Goal: Task Accomplishment & Management: Complete application form

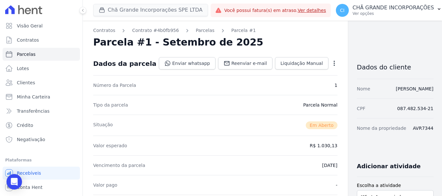
scroll to position [162, 0]
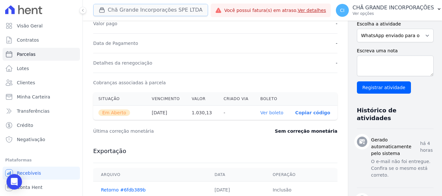
click at [119, 8] on button "Chã Grande Incorporações SPE LTDA" at bounding box center [150, 10] width 115 height 12
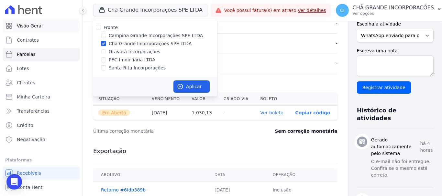
click at [31, 26] on span "Visão Geral" at bounding box center [30, 26] width 26 height 6
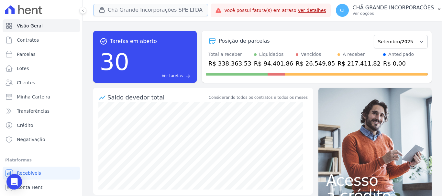
click at [157, 10] on button "Chã Grande Incorporações SPE LTDA" at bounding box center [150, 10] width 115 height 12
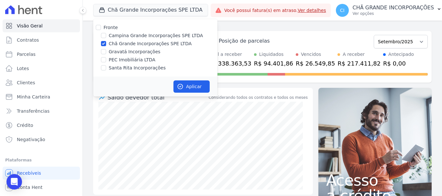
click at [309, 26] on div "task_alt Tarefas em aberto 30 Ver tarefas east Posição de parcelas Outubro/2019…" at bounding box center [262, 109] width 359 height 176
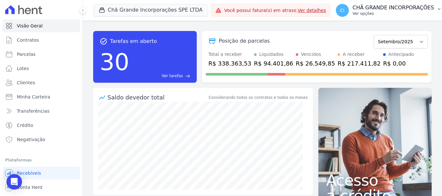
click at [392, 6] on p "CHÃ GRANDE INCORPORAÇÕES" at bounding box center [393, 8] width 81 height 6
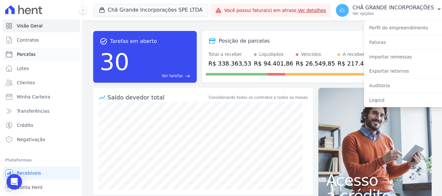
click at [33, 55] on span "Parcelas" at bounding box center [26, 54] width 19 height 6
select select
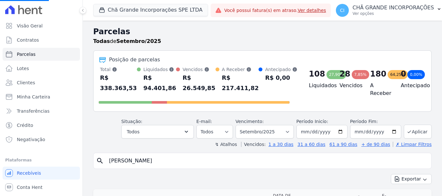
select select
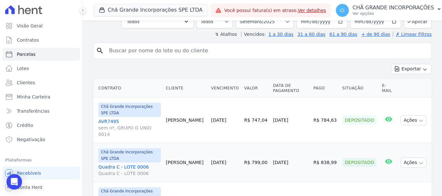
scroll to position [97, 0]
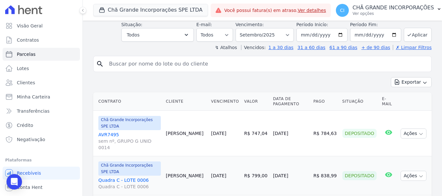
click at [196, 63] on input "search" at bounding box center [266, 64] width 323 height 13
type input "adeluza"
select select
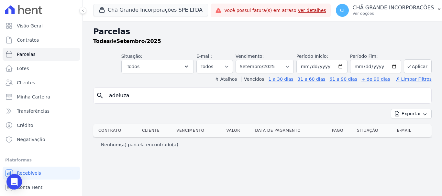
click at [191, 96] on input "adeluza" at bounding box center [266, 95] width 323 height 13
drag, startPoint x: 191, startPoint y: 96, endPoint x: 81, endPoint y: 90, distance: 110.8
click at [81, 90] on div "Visão Geral Contratos [GEOGRAPHIC_DATA] Lotes Clientes Minha Carteira Transferê…" at bounding box center [221, 98] width 442 height 196
type input "adeluza"
select select
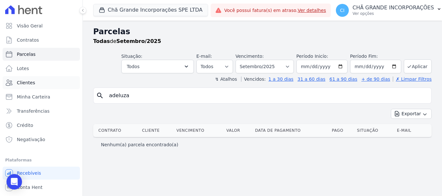
click at [23, 81] on span "Clientes" at bounding box center [26, 83] width 18 height 6
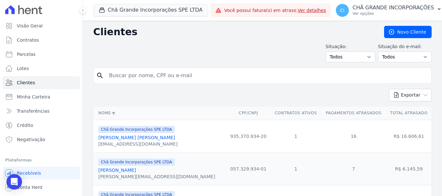
click at [210, 78] on input "search" at bounding box center [266, 75] width 323 height 13
type input "adeluza"
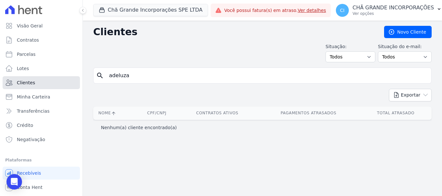
click at [35, 80] on link "Clientes" at bounding box center [41, 82] width 77 height 13
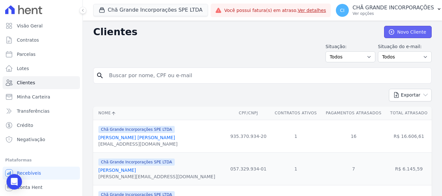
click at [402, 34] on link "Novo Cliente" at bounding box center [408, 32] width 48 height 12
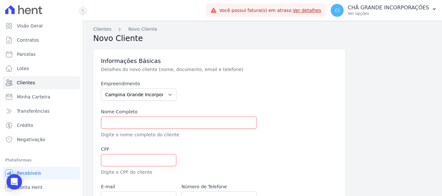
click at [82, 8] on button at bounding box center [82, 10] width 7 height 7
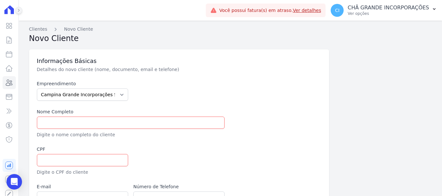
click at [16, 8] on div at bounding box center [15, 10] width 7 height 21
click at [17, 9] on icon at bounding box center [19, 10] width 4 height 4
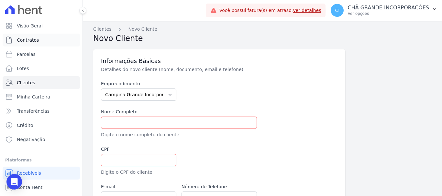
click at [28, 41] on span "Contratos" at bounding box center [28, 40] width 22 height 6
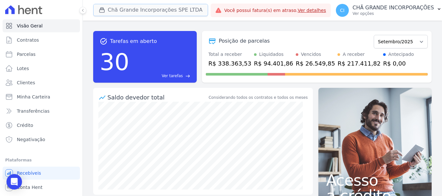
click at [141, 8] on button "Chã Grande Incorporações SPE LTDA" at bounding box center [150, 10] width 115 height 12
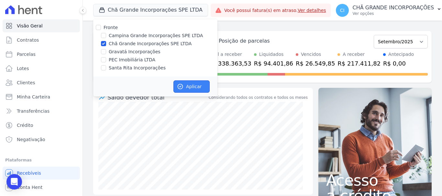
click at [200, 85] on button "Aplicar" at bounding box center [191, 87] width 36 height 12
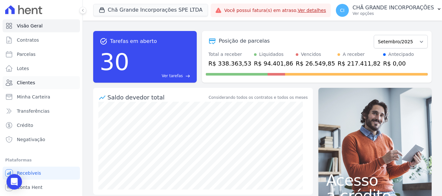
click at [33, 82] on span "Clientes" at bounding box center [26, 83] width 18 height 6
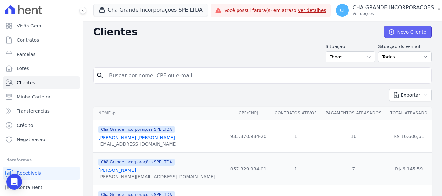
click at [405, 31] on link "Novo Cliente" at bounding box center [408, 32] width 48 height 12
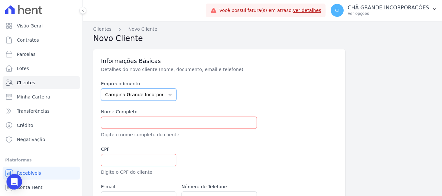
click at [164, 93] on select "Campina Grande Incorporações SPE LTDA Chã Grande Incorporações SPE LTDA Gravatá…" at bounding box center [138, 95] width 75 height 12
select select "fada966b-1e94-4a5a-a03a-a068354f70e7"
click at [101, 89] on select "Campina Grande Incorporações SPE LTDA Chã Grande Incorporações SPE LTDA Gravatá…" at bounding box center [138, 95] width 75 height 12
click at [160, 120] on input "text" at bounding box center [179, 123] width 156 height 12
click at [149, 119] on input "text" at bounding box center [179, 123] width 156 height 12
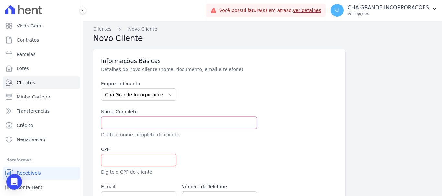
paste input "[PERSON_NAME]"
type input "[PERSON_NAME]"
click at [140, 158] on input "text" at bounding box center [138, 160] width 75 height 12
paste input "361.239.004"
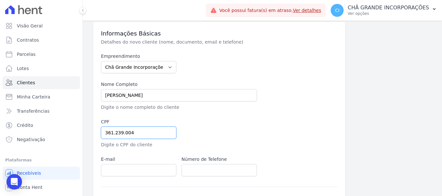
scroll to position [65, 0]
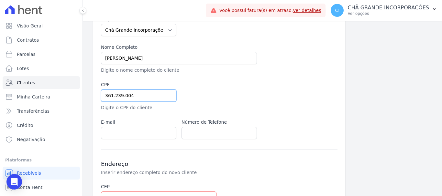
click at [157, 94] on input "361.239.004" at bounding box center [138, 96] width 75 height 12
drag, startPoint x: 155, startPoint y: 94, endPoint x: 147, endPoint y: 94, distance: 8.1
click at [152, 94] on input "361.239.00404" at bounding box center [138, 96] width 75 height 12
drag, startPoint x: 147, startPoint y: 94, endPoint x: 67, endPoint y: 93, distance: 79.9
click at [68, 93] on div "Visão Geral Contratos [GEOGRAPHIC_DATA] Lotes Clientes Minha Carteira Transferê…" at bounding box center [221, 98] width 442 height 196
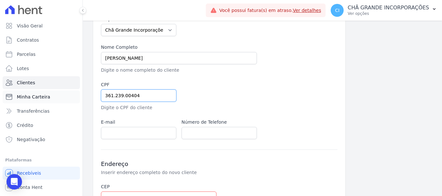
paste input "-"
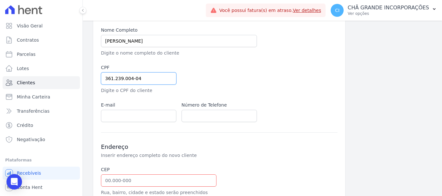
scroll to position [97, 0]
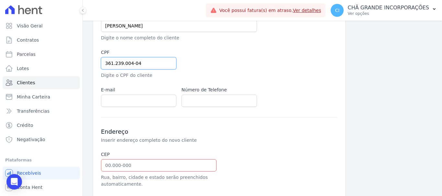
type input "361.239.004-04"
click at [155, 103] on input "email" at bounding box center [138, 101] width 75 height 12
click at [325, 131] on h3 "Endereço" at bounding box center [219, 132] width 236 height 8
click at [145, 97] on input "email" at bounding box center [138, 101] width 75 height 12
paste input "[EMAIL_ADDRESS][DOMAIN_NAME]"
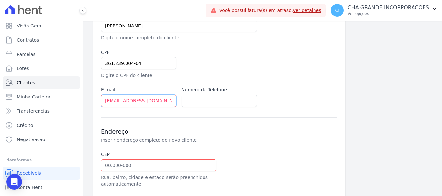
type input "[EMAIL_ADDRESS][DOMAIN_NAME]"
click at [212, 101] on input "text" at bounding box center [218, 101] width 75 height 12
click at [213, 95] on input "text" at bounding box center [218, 101] width 75 height 12
paste input "[EMAIL_ADDRESS][DOMAIN_NAME]"
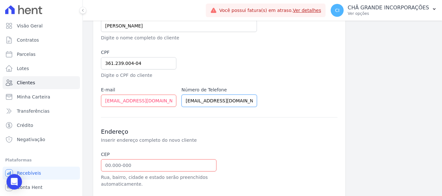
drag, startPoint x: 190, startPoint y: 102, endPoint x: 253, endPoint y: 103, distance: 63.4
click at [253, 103] on input "[EMAIL_ADDRESS][DOMAIN_NAME]" at bounding box center [218, 101] width 75 height 12
click at [221, 98] on input "81" at bounding box center [218, 101] width 75 height 12
paste input "[EMAIL_ADDRESS][DOMAIN_NAME]"
drag, startPoint x: 190, startPoint y: 102, endPoint x: 234, endPoint y: 100, distance: 44.0
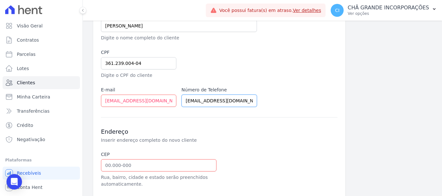
click at [245, 101] on input "[EMAIL_ADDRESS][DOMAIN_NAME]" at bounding box center [218, 101] width 75 height 12
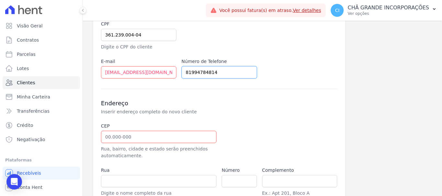
scroll to position [162, 0]
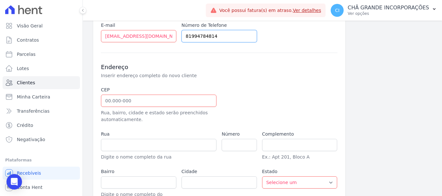
type input "81994784814"
click at [142, 105] on input "text" at bounding box center [158, 101] width 115 height 12
paste input "50.780-310"
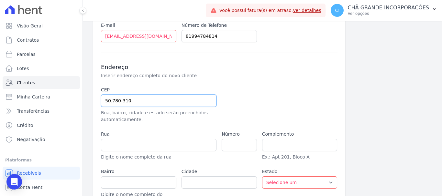
type input "50.780-310"
click at [260, 93] on div at bounding box center [259, 105] width 75 height 37
type input "[GEOGRAPHIC_DATA]"
type input "Areias"
type input "[GEOGRAPHIC_DATA]"
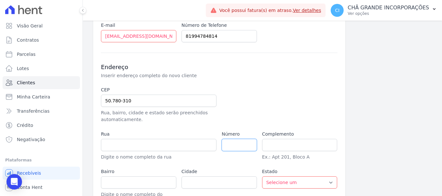
select select "PE"
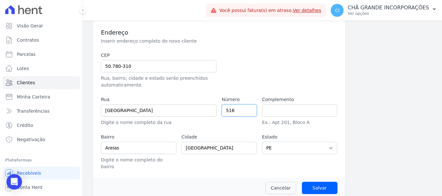
scroll to position [197, 0]
type input "516"
click at [312, 182] on input "Salvar" at bounding box center [320, 188] width 36 height 12
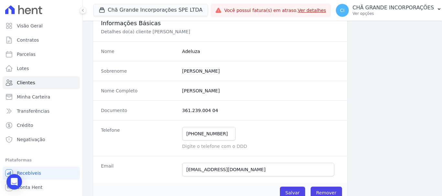
scroll to position [97, 0]
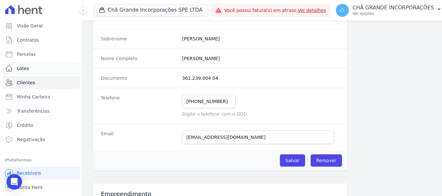
click at [24, 71] on span "Lotes" at bounding box center [23, 68] width 12 height 6
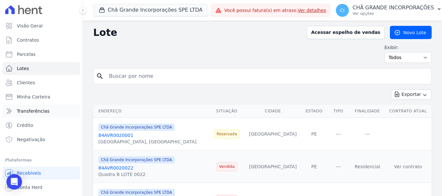
scroll to position [12, 0]
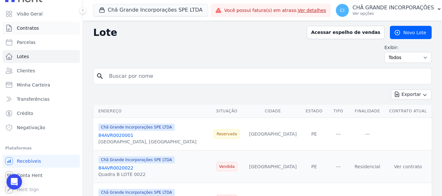
click at [28, 29] on span "Contratos" at bounding box center [28, 28] width 22 height 6
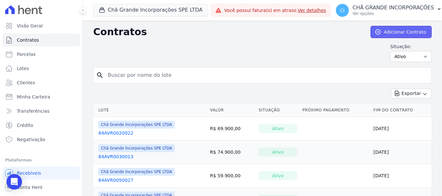
click at [406, 33] on link "Adicionar Contrato" at bounding box center [400, 32] width 61 height 12
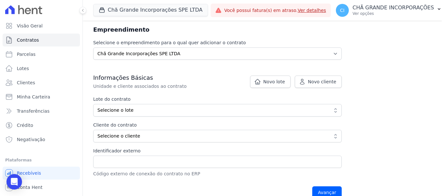
scroll to position [97, 0]
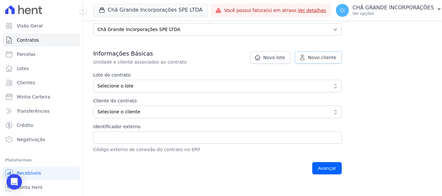
click at [326, 59] on span "Novo cliente" at bounding box center [322, 57] width 28 height 6
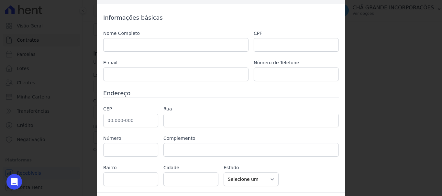
scroll to position [34, 0]
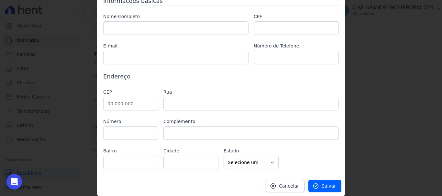
click at [287, 186] on span "Cancelar" at bounding box center [289, 186] width 20 height 6
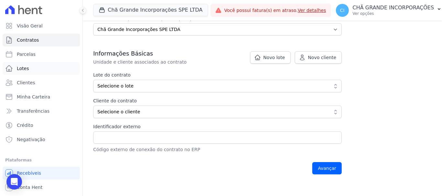
click at [30, 68] on link "Lotes" at bounding box center [41, 68] width 77 height 13
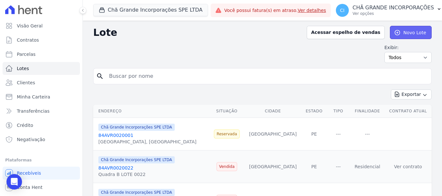
click at [403, 33] on link "Novo Lote" at bounding box center [411, 32] width 42 height 13
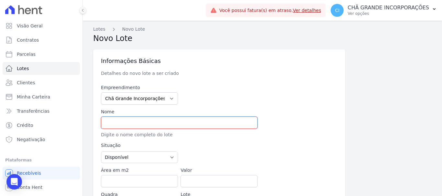
click at [158, 120] on input "text" at bounding box center [179, 123] width 157 height 12
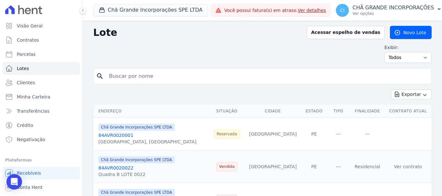
click at [118, 134] on link "84AVR0020001" at bounding box center [115, 135] width 35 height 5
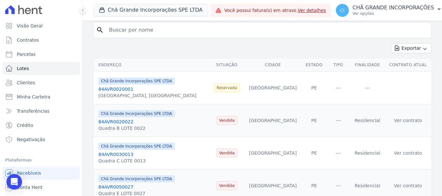
scroll to position [97, 0]
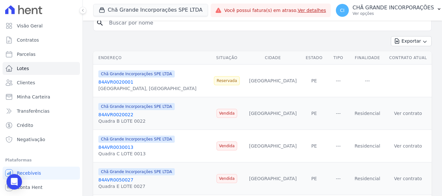
click at [114, 114] on link "84AVR0020022" at bounding box center [115, 114] width 35 height 5
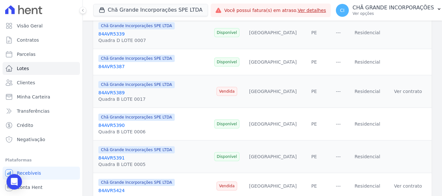
scroll to position [500, 0]
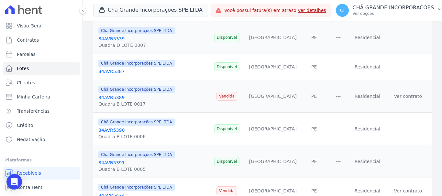
click at [107, 73] on link "84AVR5387" at bounding box center [111, 71] width 26 height 5
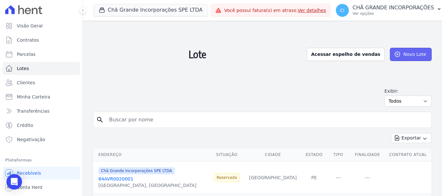
click at [400, 53] on link "Novo Lote" at bounding box center [411, 54] width 42 height 13
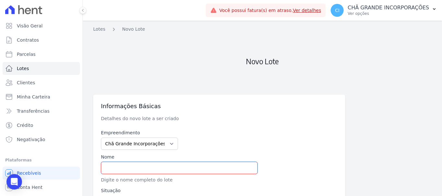
click at [150, 166] on input "text" at bounding box center [179, 168] width 157 height 12
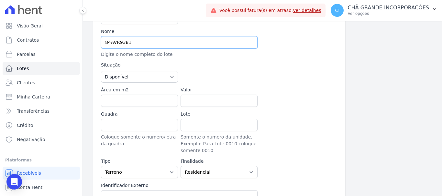
scroll to position [129, 0]
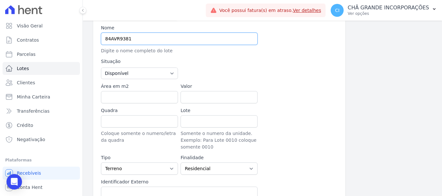
type input "84AVR9381"
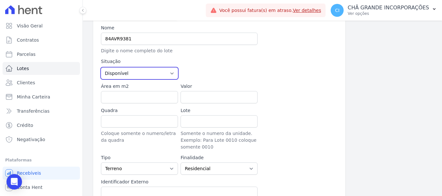
click at [155, 71] on select "Disponível Vendida Reservada Indisponível" at bounding box center [139, 74] width 77 height 12
select select "sold"
click at [101, 68] on select "Disponível Vendida Reservada Indisponível" at bounding box center [139, 74] width 77 height 12
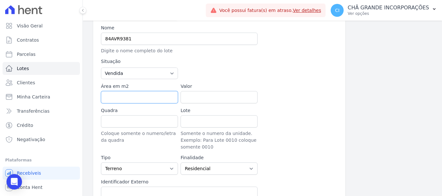
click at [153, 98] on input "Área em m2" at bounding box center [139, 97] width 77 height 12
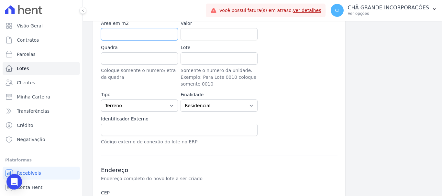
scroll to position [194, 0]
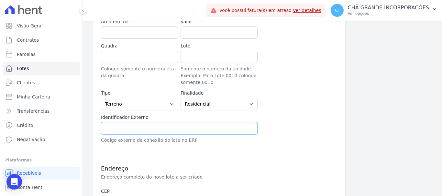
click at [171, 127] on input "text" at bounding box center [179, 128] width 157 height 12
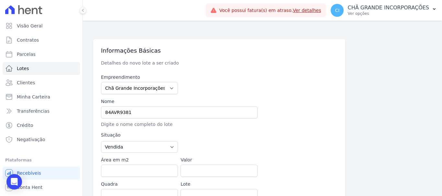
scroll to position [54, 0]
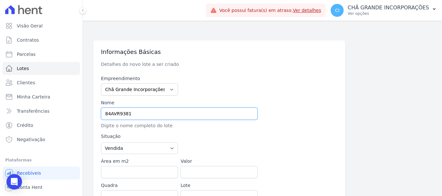
drag, startPoint x: 169, startPoint y: 112, endPoint x: 82, endPoint y: 112, distance: 86.7
click at [82, 112] on div "Visão Geral Contratos [GEOGRAPHIC_DATA] Lotes Clientes Minha Carteira Transferê…" at bounding box center [221, 98] width 442 height 196
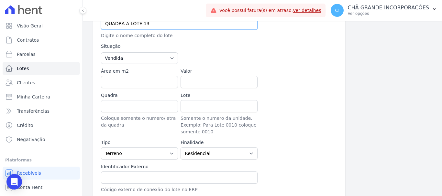
scroll to position [151, 0]
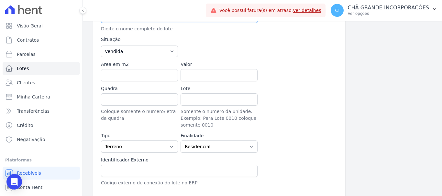
type input "QUADRA A LOTE 13"
click at [131, 99] on input "Quadra" at bounding box center [139, 99] width 77 height 12
type input "A"
click at [197, 104] on input "Lote" at bounding box center [218, 99] width 77 height 12
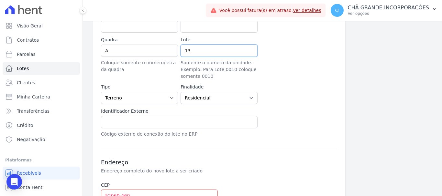
scroll to position [216, 0]
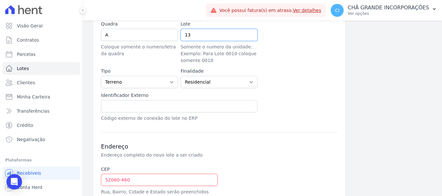
type input "13"
click at [219, 102] on input "text" at bounding box center [179, 106] width 157 height 12
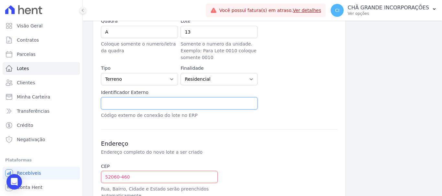
scroll to position [226, 0]
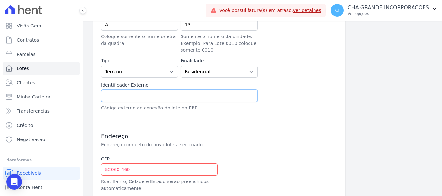
click at [165, 91] on input "text" at bounding box center [179, 96] width 157 height 12
paste input "84AVR9381"
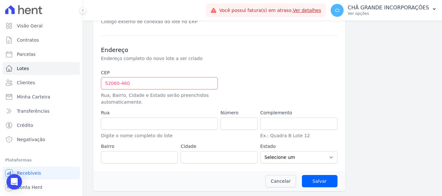
scroll to position [313, 0]
type input "84AVR9381"
click at [279, 122] on input "text" at bounding box center [298, 123] width 77 height 12
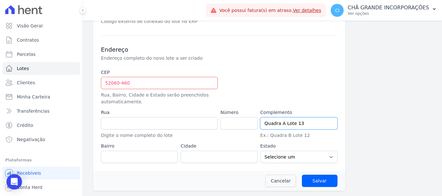
type input "Quadra A Lote 13"
click at [324, 157] on select "Selecione um AC AL AP AM BA CE DF ES GO MA MG MT MS PA PB PR PE PI RJ RN RS RO …" at bounding box center [298, 157] width 77 height 12
select select "PE"
click at [260, 151] on select "Selecione um AC AL AP AM BA CE DF ES GO MA MG MT MS PA PB PR PE PI RJ RN RS RO …" at bounding box center [298, 157] width 77 height 12
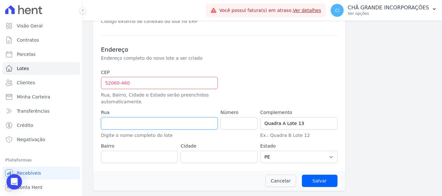
click at [134, 122] on input "text" at bounding box center [159, 123] width 117 height 12
click at [159, 82] on input "52060-460" at bounding box center [159, 83] width 117 height 12
click at [138, 117] on input "text" at bounding box center [159, 123] width 117 height 12
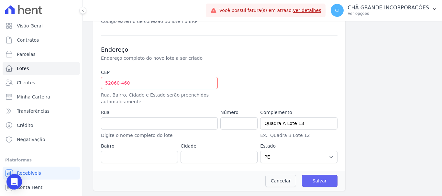
click at [324, 179] on input "Salvar" at bounding box center [320, 181] width 36 height 12
click at [172, 84] on input "52060-460" at bounding box center [159, 83] width 117 height 12
drag, startPoint x: 172, startPoint y: 84, endPoint x: 74, endPoint y: 80, distance: 98.1
click at [74, 80] on div "Visão Geral Contratos [GEOGRAPHIC_DATA] Lotes Clientes Minha Carteira Transferê…" at bounding box center [221, 98] width 442 height 196
type input "5"
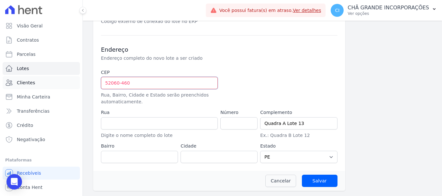
select select
type input "5"
type input "52.060-460"
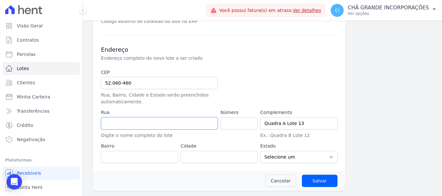
click at [169, 127] on input "text" at bounding box center [159, 123] width 117 height 12
click at [192, 127] on input "text" at bounding box center [159, 123] width 117 height 12
type input "[GEOGRAPHIC_DATA]"
type input "[PERSON_NAME]"
type input "[GEOGRAPHIC_DATA]"
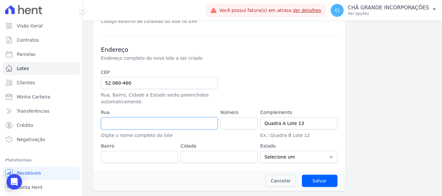
select select "PE"
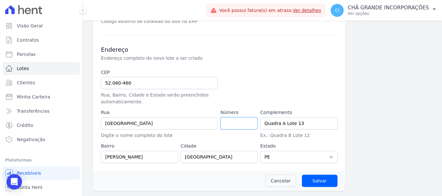
click at [224, 125] on input "number" at bounding box center [238, 123] width 37 height 12
type input "54"
click at [320, 182] on input "Salvar" at bounding box center [320, 181] width 36 height 12
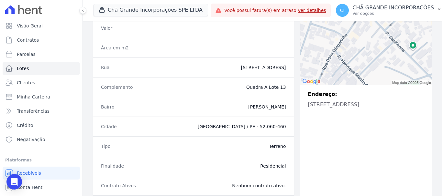
scroll to position [175, 0]
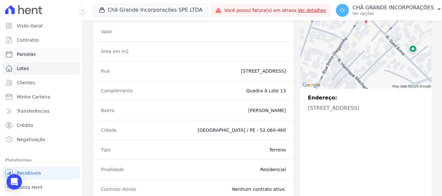
click at [21, 54] on span "Parcelas" at bounding box center [26, 54] width 19 height 6
select select
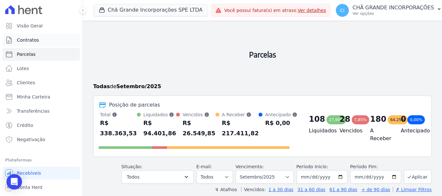
click at [23, 43] on span "Contratos" at bounding box center [28, 40] width 22 height 6
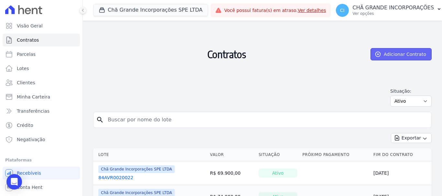
click at [411, 53] on link "Adicionar Contrato" at bounding box center [400, 54] width 61 height 12
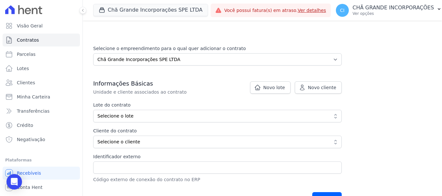
scroll to position [162, 0]
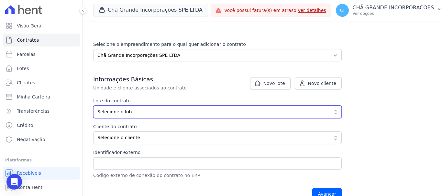
click at [212, 114] on span "Selecione o lote" at bounding box center [212, 112] width 231 height 7
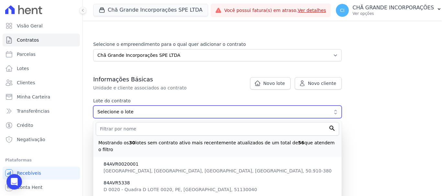
click at [215, 113] on span "Selecione o lote" at bounding box center [212, 112] width 231 height 7
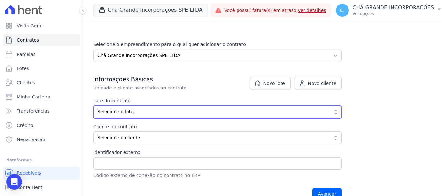
click at [216, 113] on span "Selecione o lote" at bounding box center [212, 112] width 231 height 7
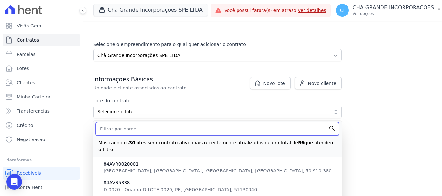
click at [202, 125] on input "text" at bounding box center [217, 129] width 243 height 14
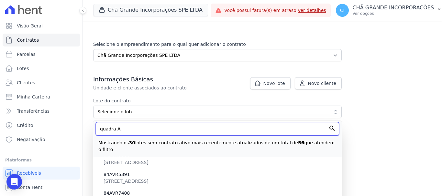
scroll to position [0, 0]
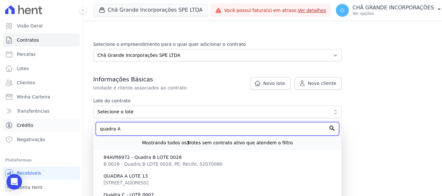
drag, startPoint x: 148, startPoint y: 127, endPoint x: 48, endPoint y: 123, distance: 99.7
click at [48, 123] on div "Visão Geral Contratos [GEOGRAPHIC_DATA] Lotes Clientes Minha Carteira Transferê…" at bounding box center [221, 98] width 442 height 196
paste input "84AVR9381"
type input "84AVR9381"
click at [312, 188] on input "Avançar" at bounding box center [326, 194] width 29 height 12
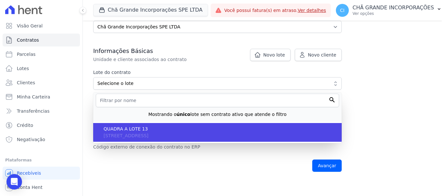
scroll to position [194, 0]
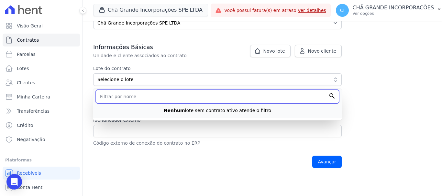
click at [148, 98] on input "text" at bounding box center [217, 97] width 243 height 14
paste input "84AVR9381"
click at [331, 97] on input "84AVR9381" at bounding box center [217, 97] width 243 height 14
click at [316, 97] on input "84AVR9381" at bounding box center [217, 97] width 243 height 14
click at [193, 99] on input "84AVR9381" at bounding box center [217, 97] width 243 height 14
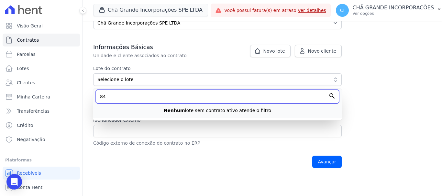
type input "8"
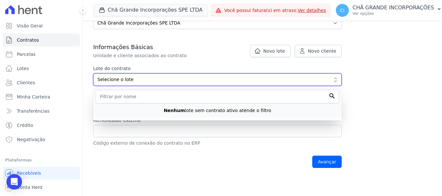
click at [137, 78] on span "Selecione o lote" at bounding box center [212, 79] width 231 height 7
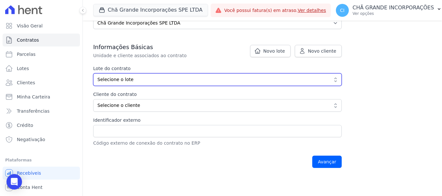
click at [165, 84] on button "Selecione o lote" at bounding box center [217, 79] width 248 height 13
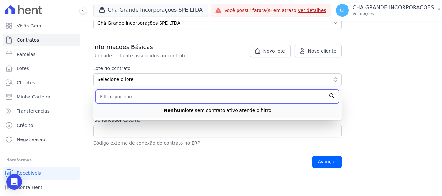
click at [166, 94] on input "text" at bounding box center [217, 97] width 243 height 14
paste input "84AVR9381"
click at [331, 96] on input "84AVR9381" at bounding box center [217, 97] width 243 height 14
click at [260, 101] on input "84AVR9381" at bounding box center [217, 97] width 243 height 14
drag, startPoint x: 247, startPoint y: 101, endPoint x: 9, endPoint y: 100, distance: 237.7
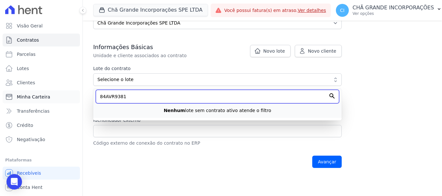
click at [9, 100] on div "Visão Geral Contratos [GEOGRAPHIC_DATA] Lotes Clientes Minha Carteira Transferê…" at bounding box center [221, 98] width 442 height 196
click at [332, 96] on input "QUADRA A" at bounding box center [217, 97] width 243 height 14
click at [331, 97] on input "QUADRA A" at bounding box center [217, 97] width 243 height 14
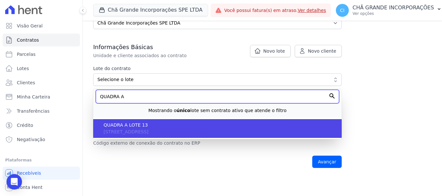
type input "QUADRA A"
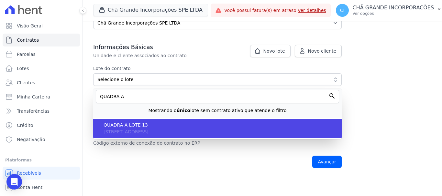
click at [229, 125] on span "QUADRA A LOTE 13" at bounding box center [219, 125] width 233 height 7
type input "fbdb99f6-9c78-4ec4-a229-4c3a1d053d42"
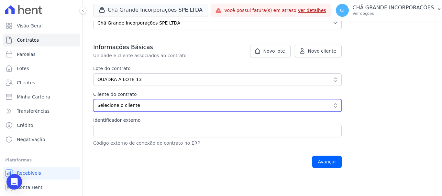
click at [200, 106] on span "Selecione o cliente" at bounding box center [212, 105] width 231 height 7
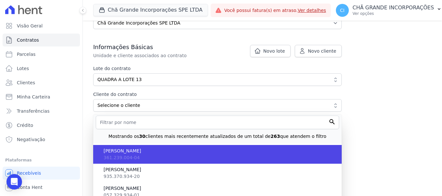
click at [174, 150] on span "[PERSON_NAME]" at bounding box center [219, 151] width 233 height 7
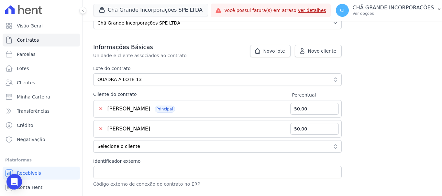
scroll to position [226, 0]
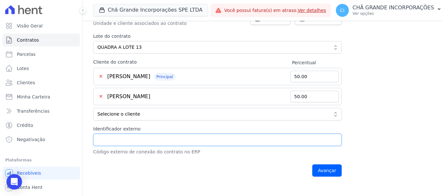
click at [168, 140] on input "Identificador externo" at bounding box center [217, 140] width 248 height 12
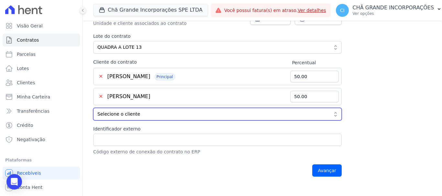
click at [210, 117] on span "Selecione o cliente" at bounding box center [212, 114] width 231 height 7
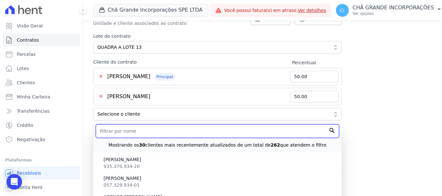
click at [208, 131] on input "text" at bounding box center [217, 132] width 243 height 14
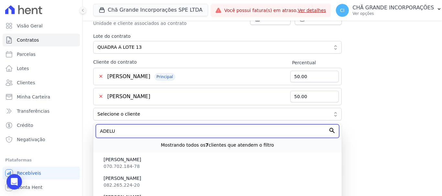
scroll to position [216, 0]
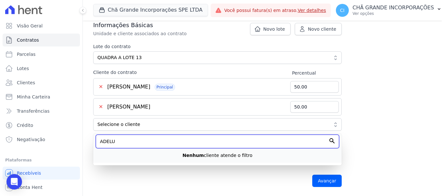
click at [212, 136] on input "ADELU" at bounding box center [217, 142] width 243 height 14
type input "A"
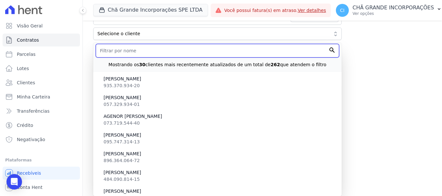
scroll to position [0, 0]
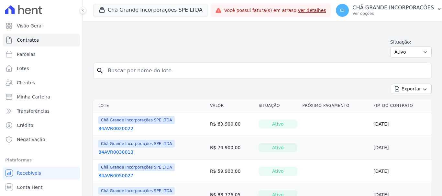
scroll to position [65, 0]
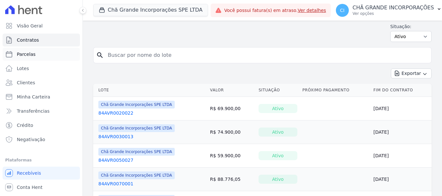
click at [26, 54] on span "Parcelas" at bounding box center [26, 54] width 19 height 6
select select
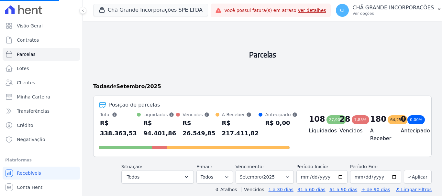
scroll to position [20, 0]
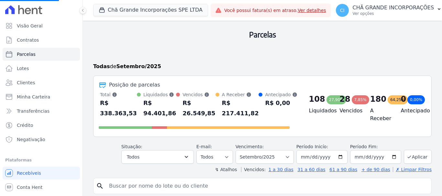
select select
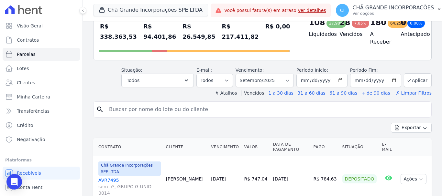
scroll to position [97, 0]
click at [121, 109] on input "search" at bounding box center [266, 109] width 323 height 13
click at [125, 108] on input "search" at bounding box center [266, 109] width 323 height 13
paste input "[PERSON_NAME]"
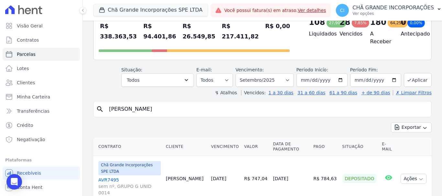
type input "[PERSON_NAME]"
select select
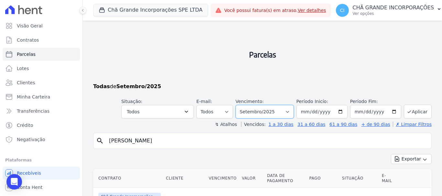
click at [289, 111] on select "Filtrar por período ──────── Todos os meses Outubro/2019 Novembro/2019 Dezembro…" at bounding box center [264, 112] width 58 height 14
select select "04/2025"
click at [240, 105] on select "Filtrar por período ──────── Todos os meses Outubro/2019 Novembro/2019 Dezembro…" at bounding box center [264, 112] width 58 height 14
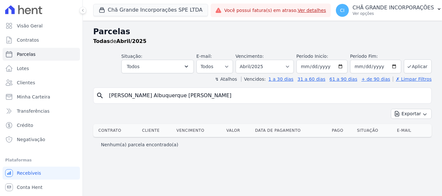
select select
click at [42, 55] on link "Parcelas" at bounding box center [41, 54] width 77 height 13
select select
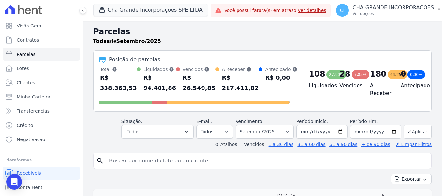
click at [124, 160] on input "search" at bounding box center [266, 161] width 323 height 13
type input "patricia"
select select
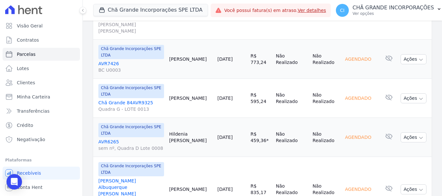
scroll to position [175, 0]
